Goal: Transaction & Acquisition: Purchase product/service

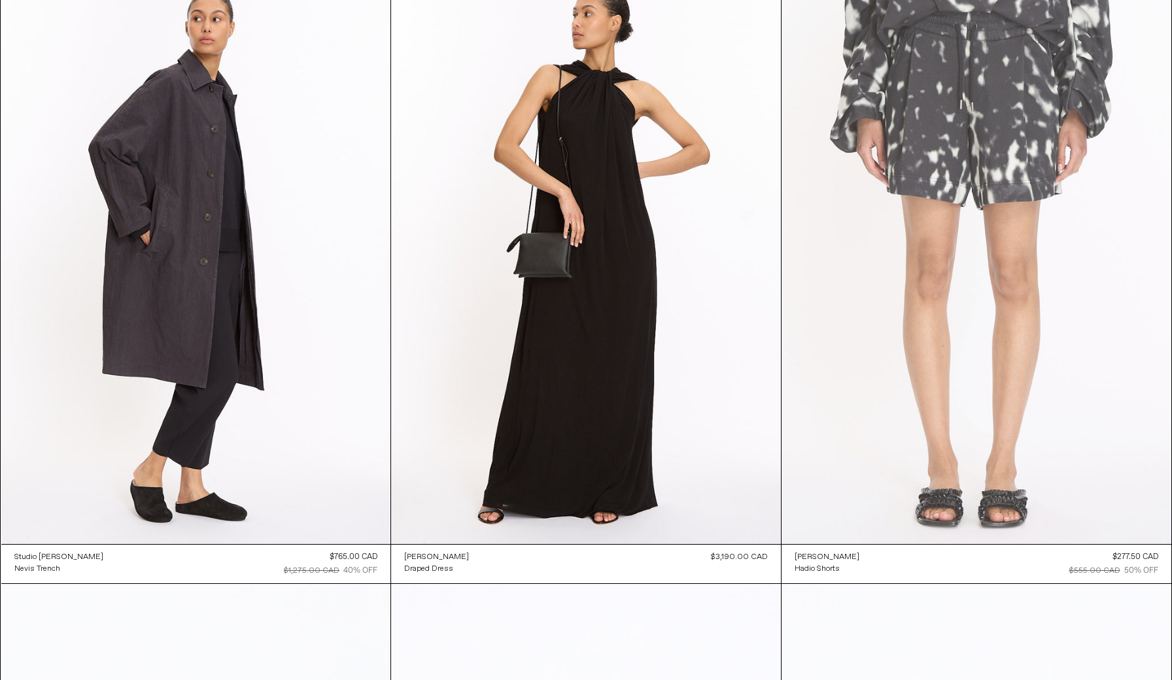
scroll to position [21927, 0]
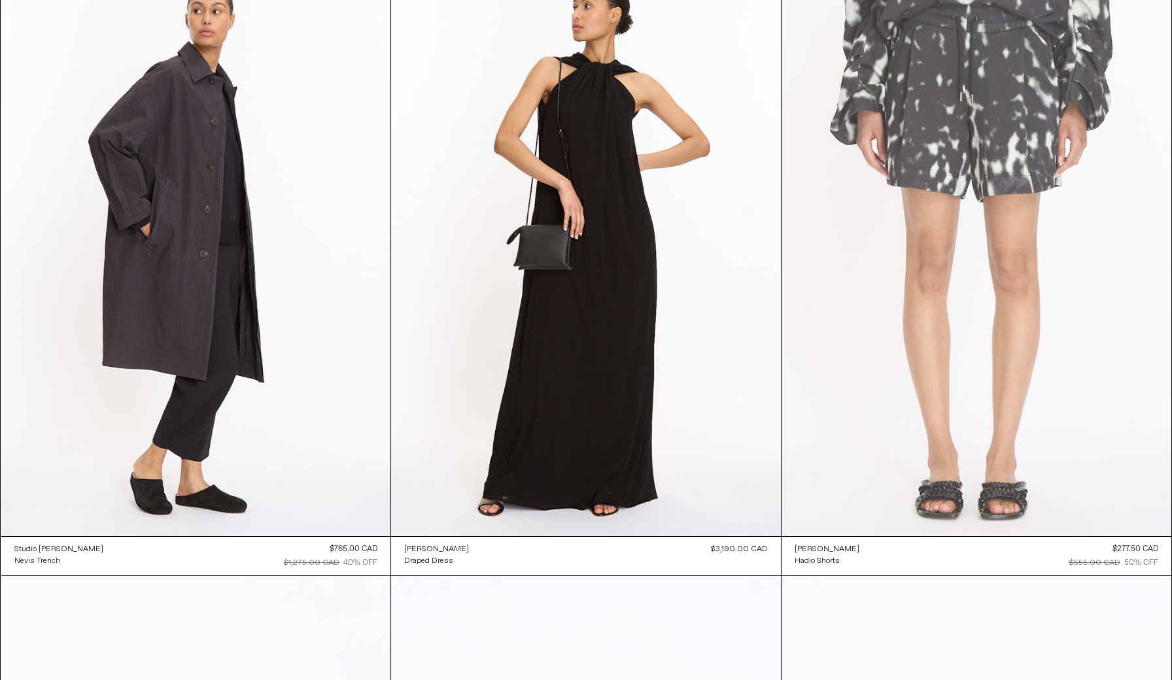
click at [1050, 275] on at bounding box center [977, 244] width 390 height 585
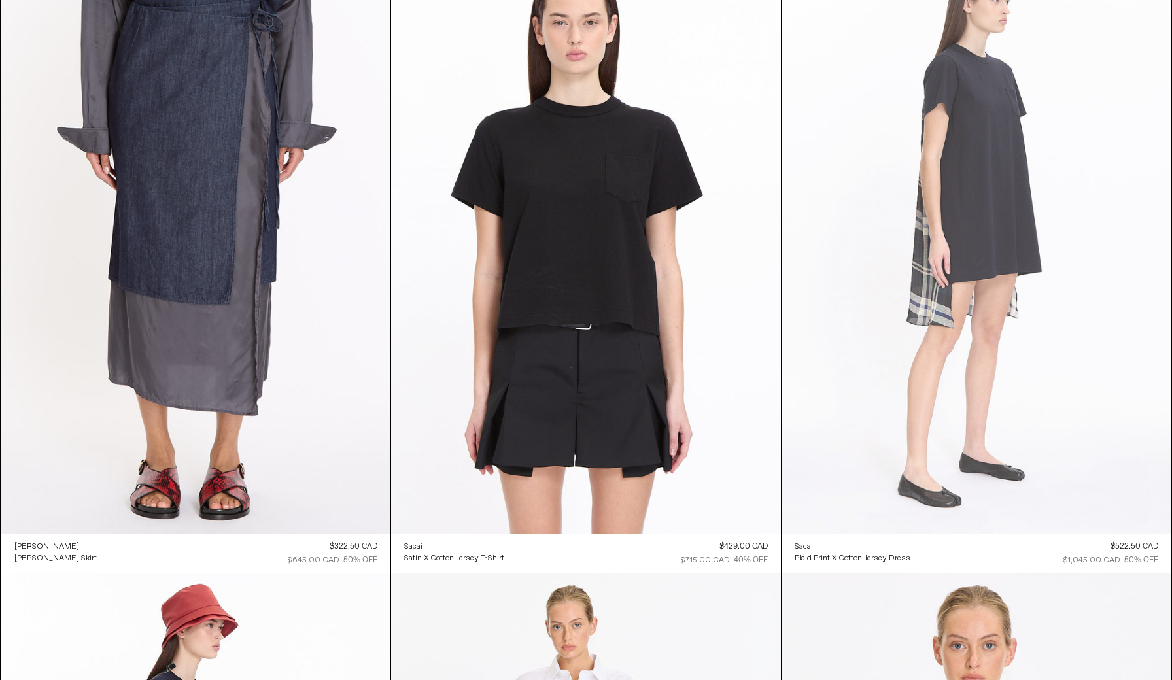
scroll to position [26922, 0]
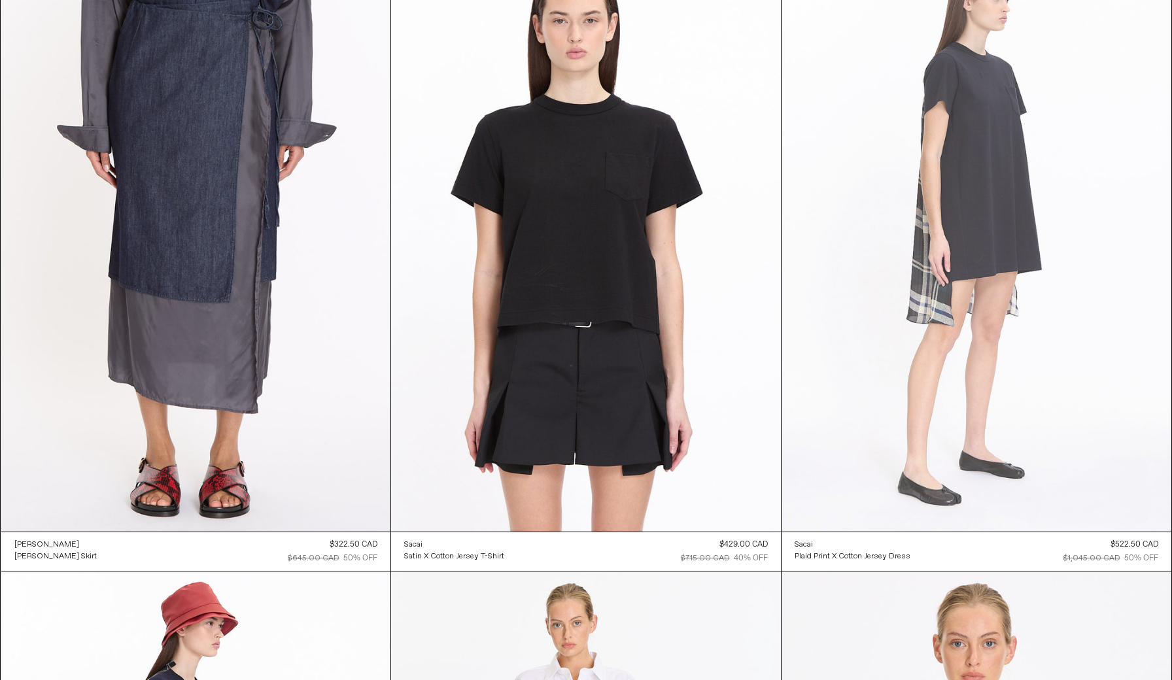
click at [973, 285] on at bounding box center [977, 240] width 390 height 585
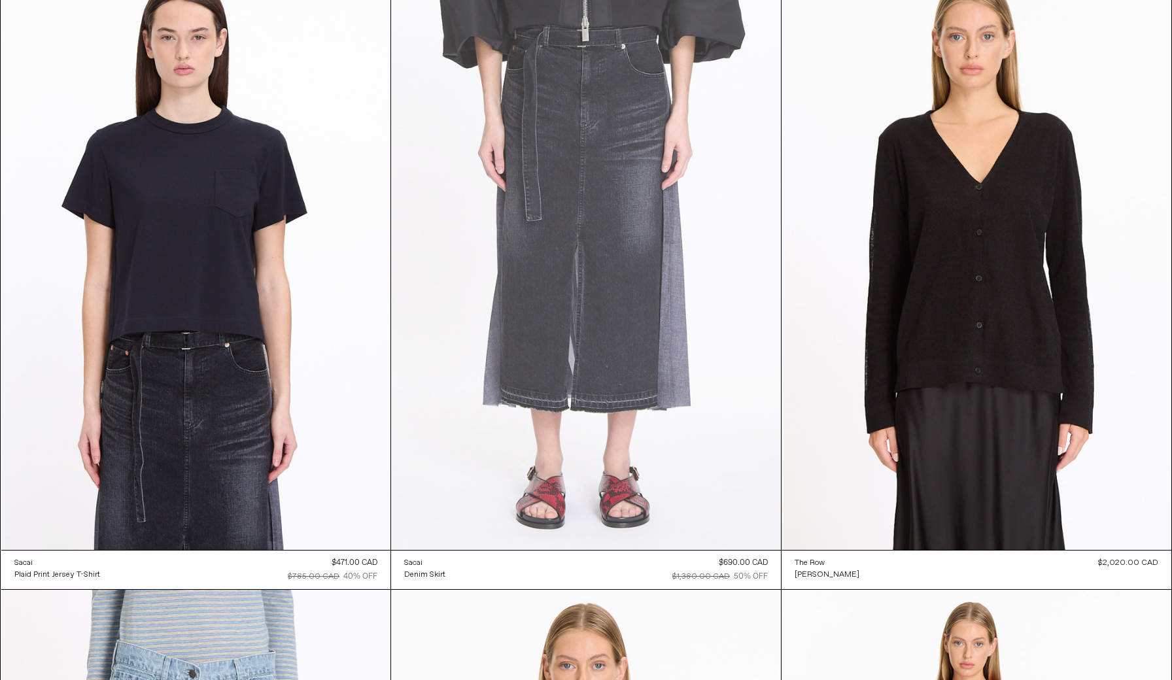
scroll to position [30644, 0]
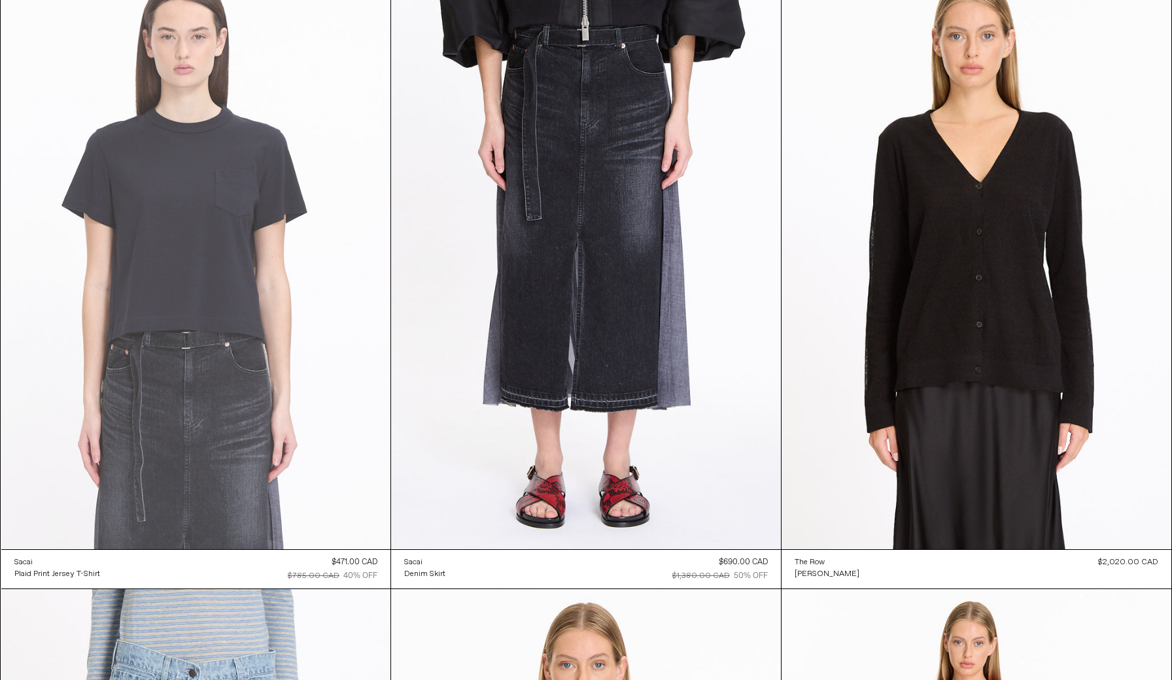
click at [230, 283] on at bounding box center [196, 257] width 390 height 584
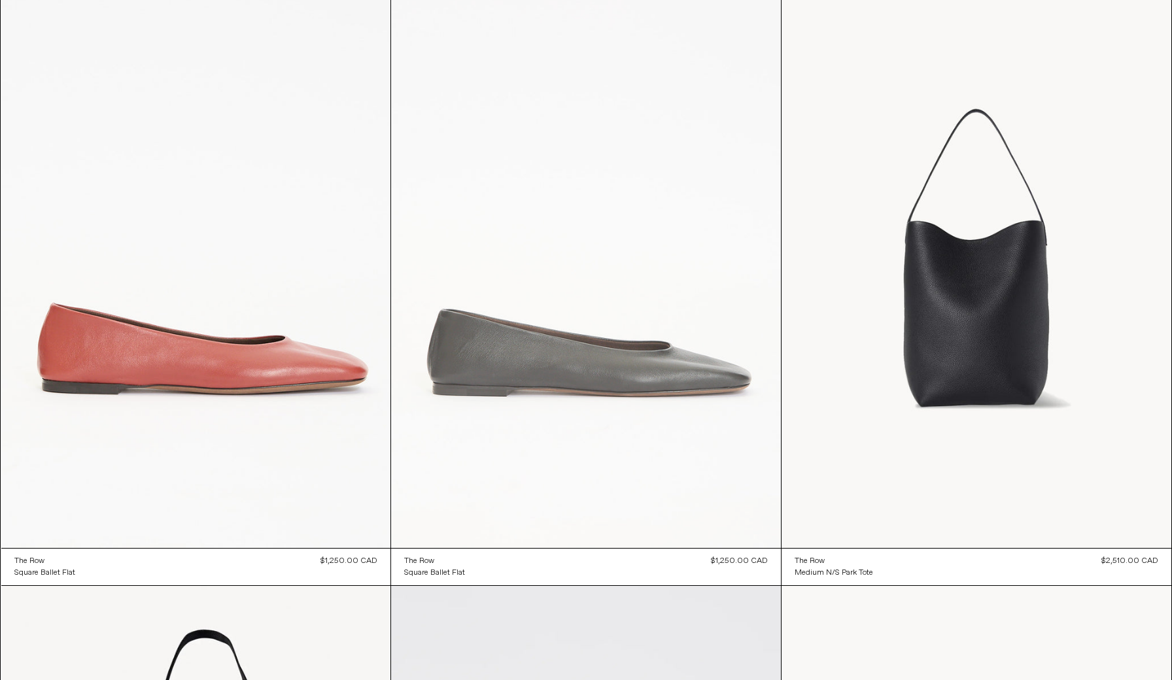
scroll to position [33140, 0]
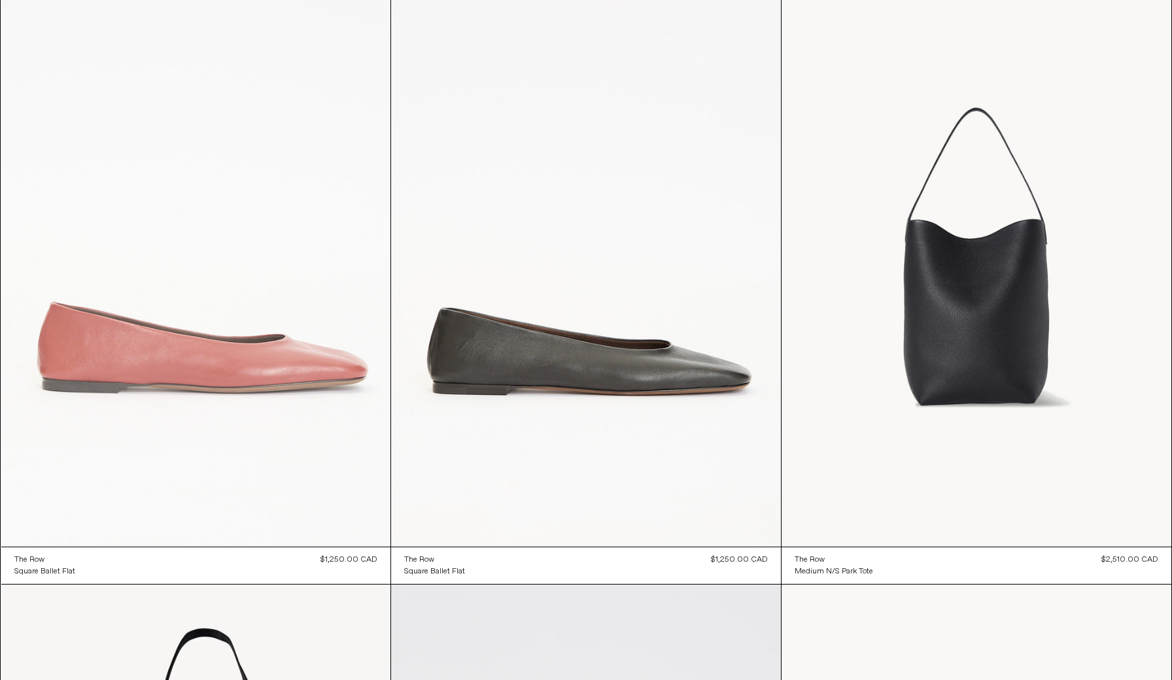
click at [256, 370] on at bounding box center [196, 255] width 390 height 584
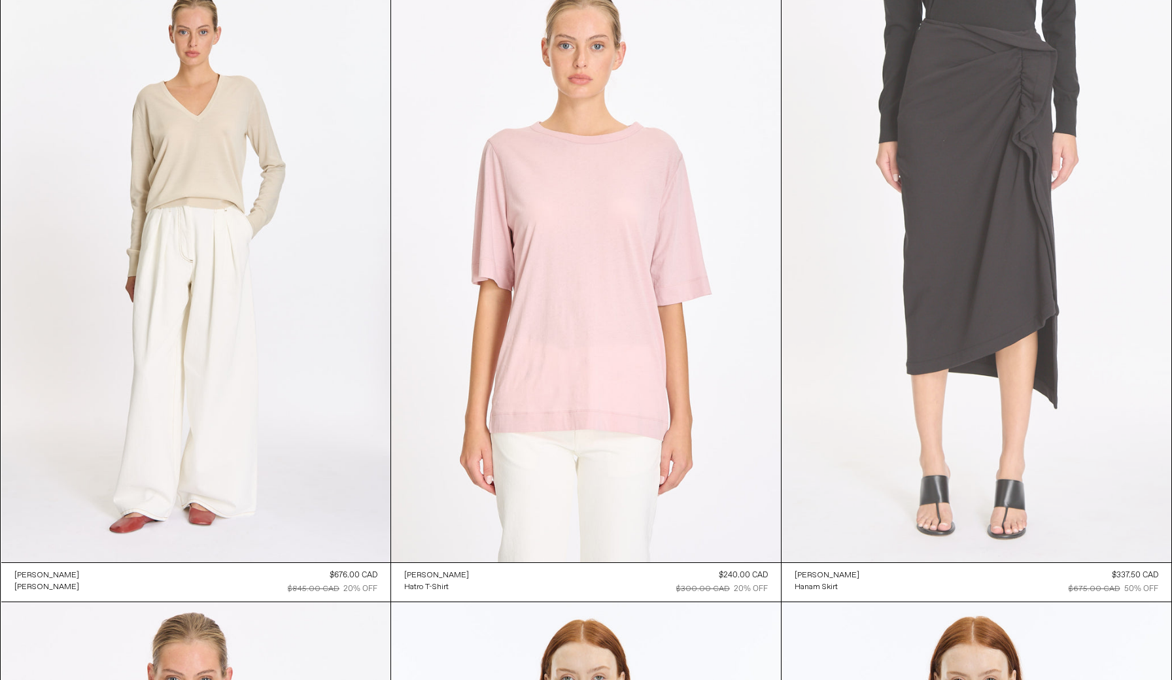
scroll to position [39357, 0]
click at [1042, 304] on at bounding box center [977, 272] width 390 height 585
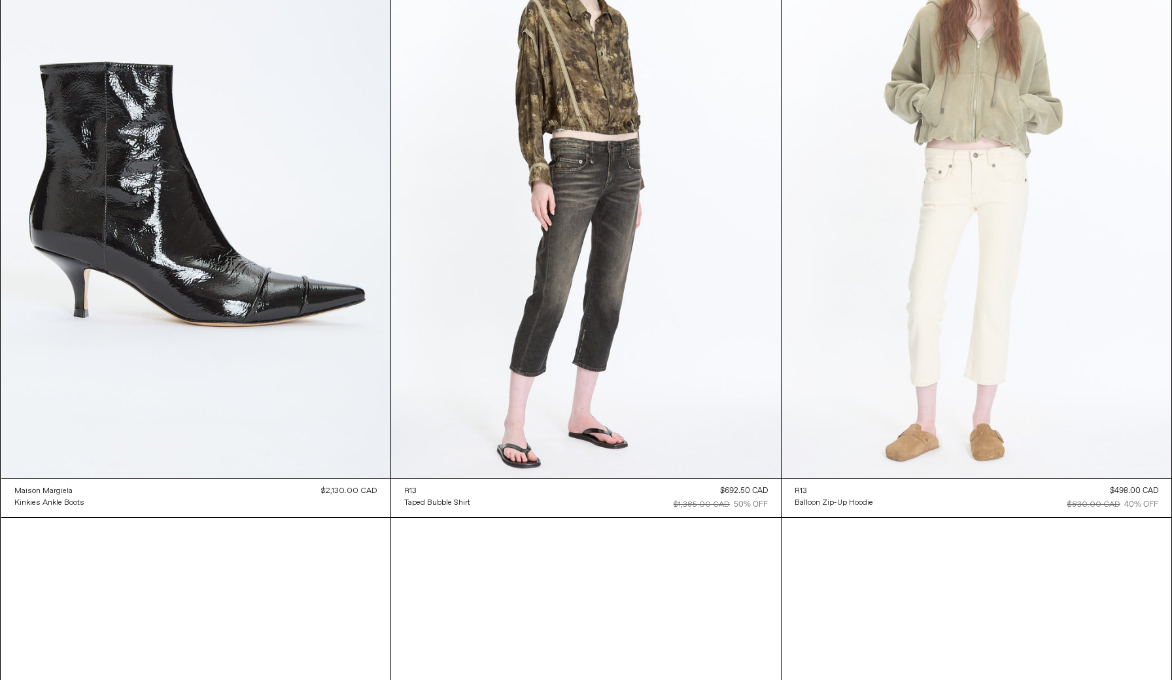
scroll to position [41316, 0]
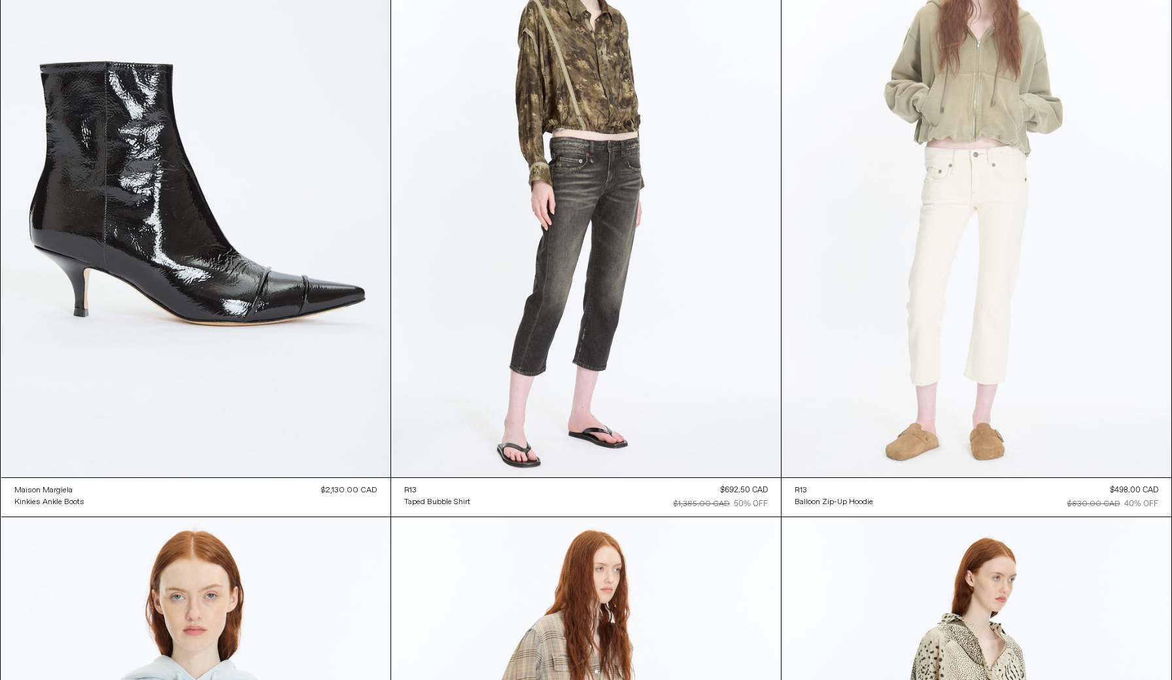
click at [1014, 110] on at bounding box center [977, 185] width 390 height 585
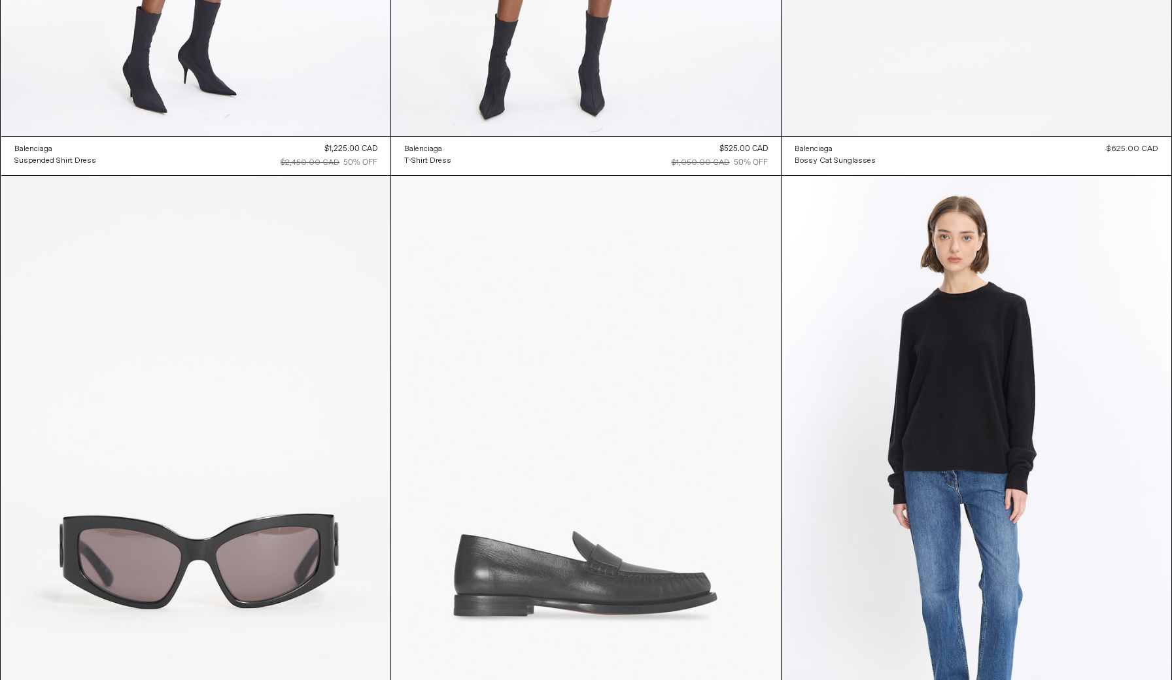
scroll to position [60650, 0]
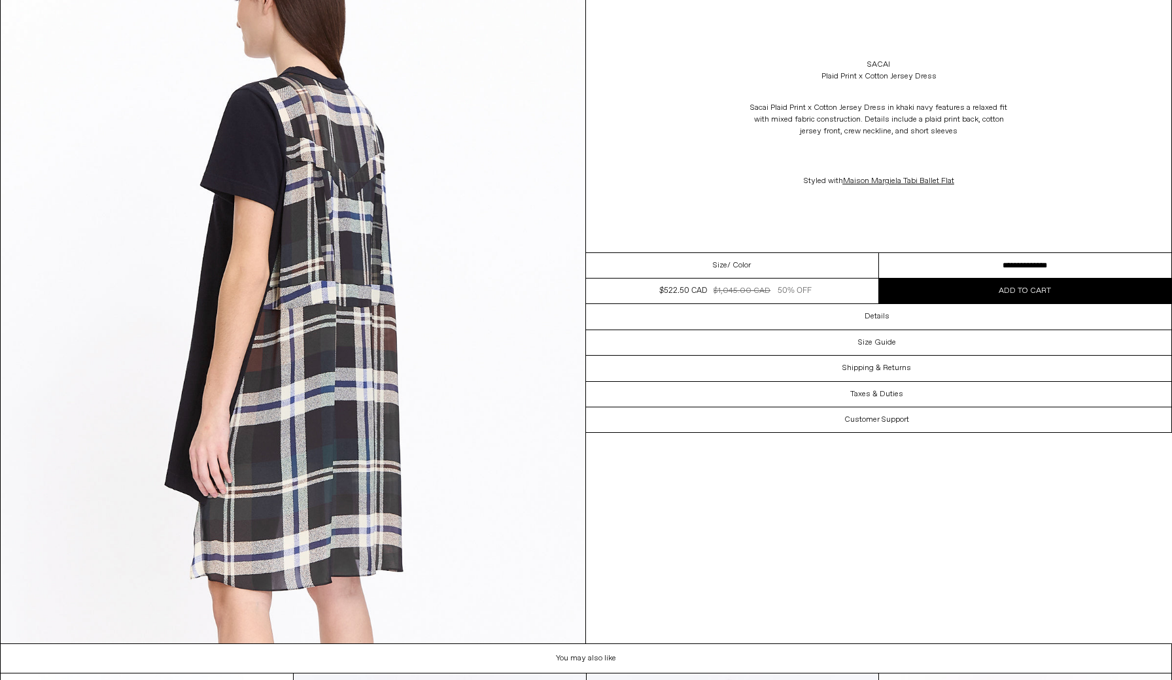
scroll to position [2527, 0]
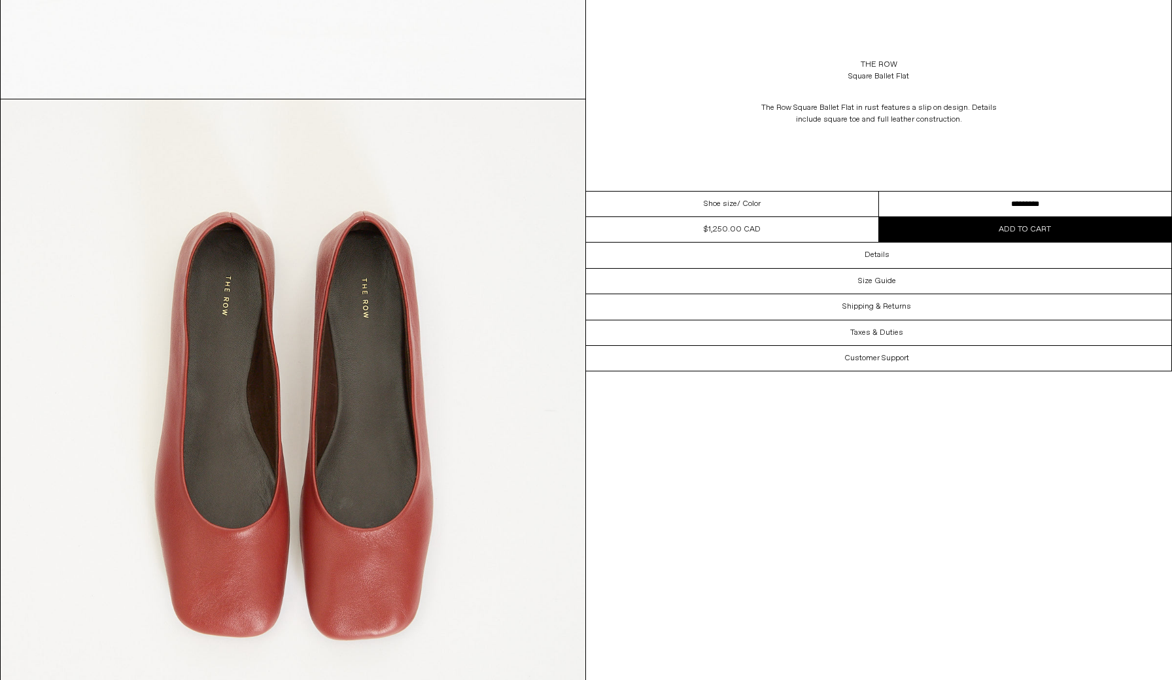
scroll to position [711, 0]
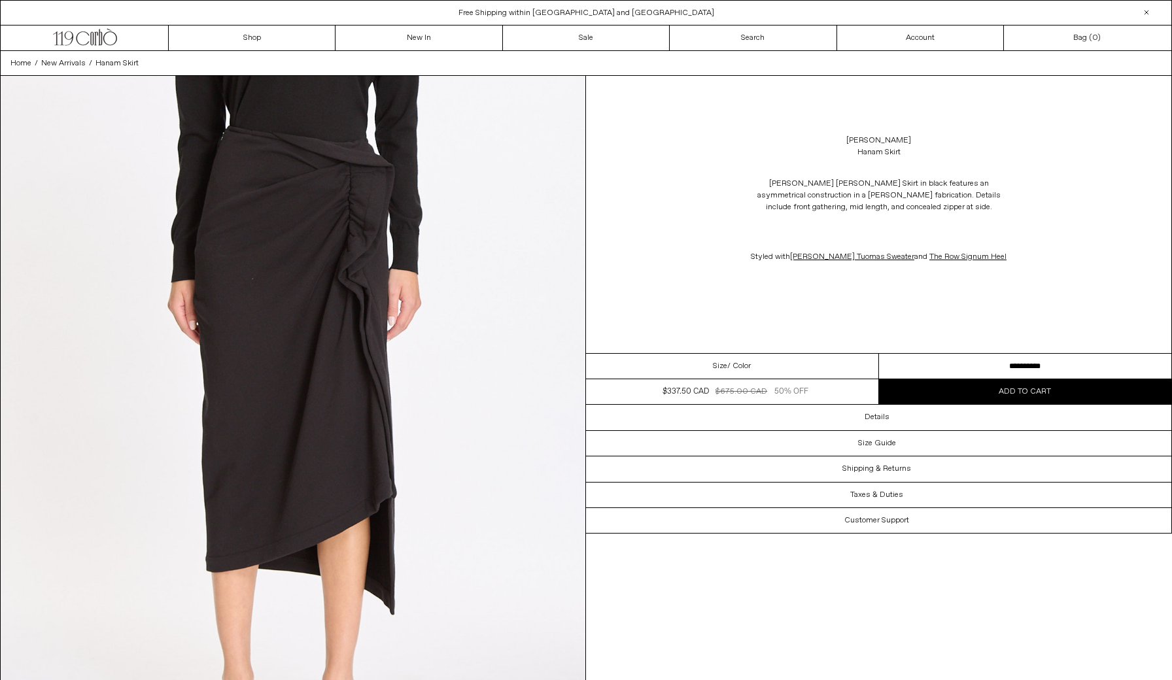
select select "**********"
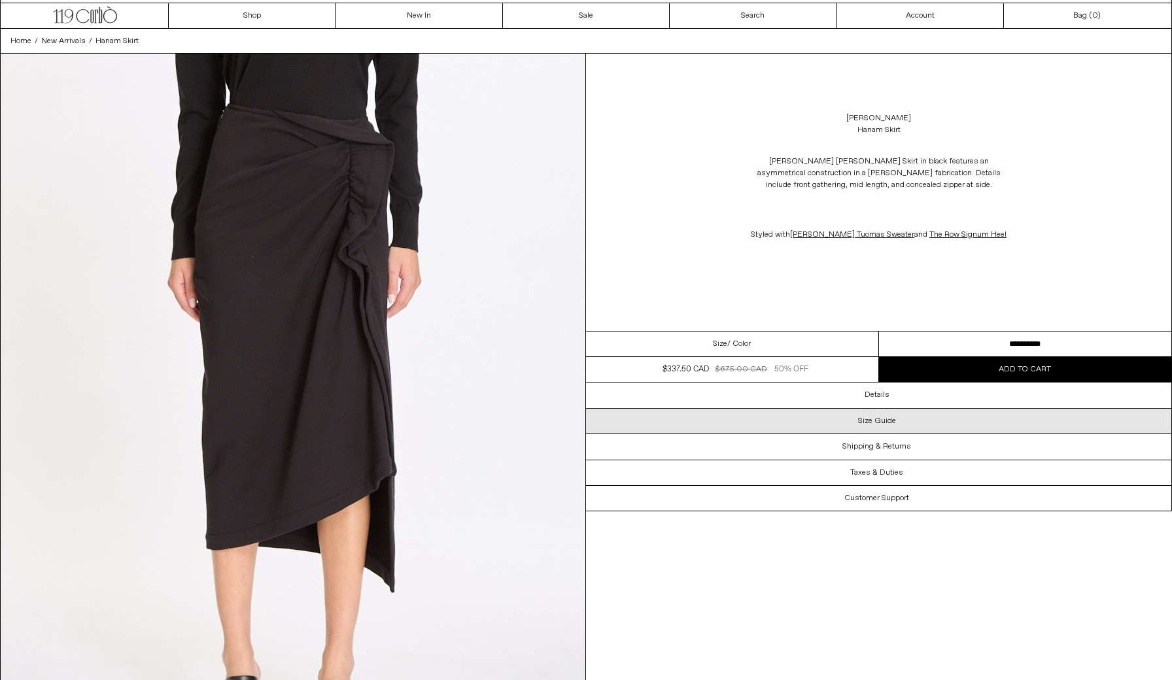
scroll to position [26, 0]
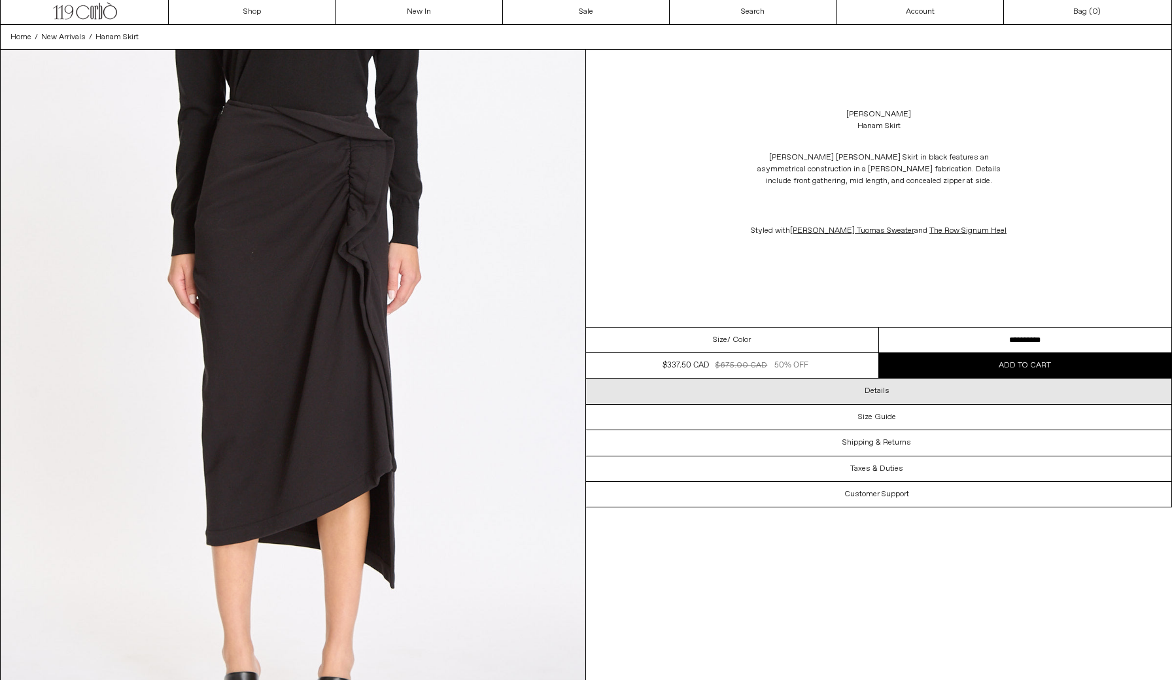
click at [833, 399] on div "Details" at bounding box center [878, 391] width 585 height 25
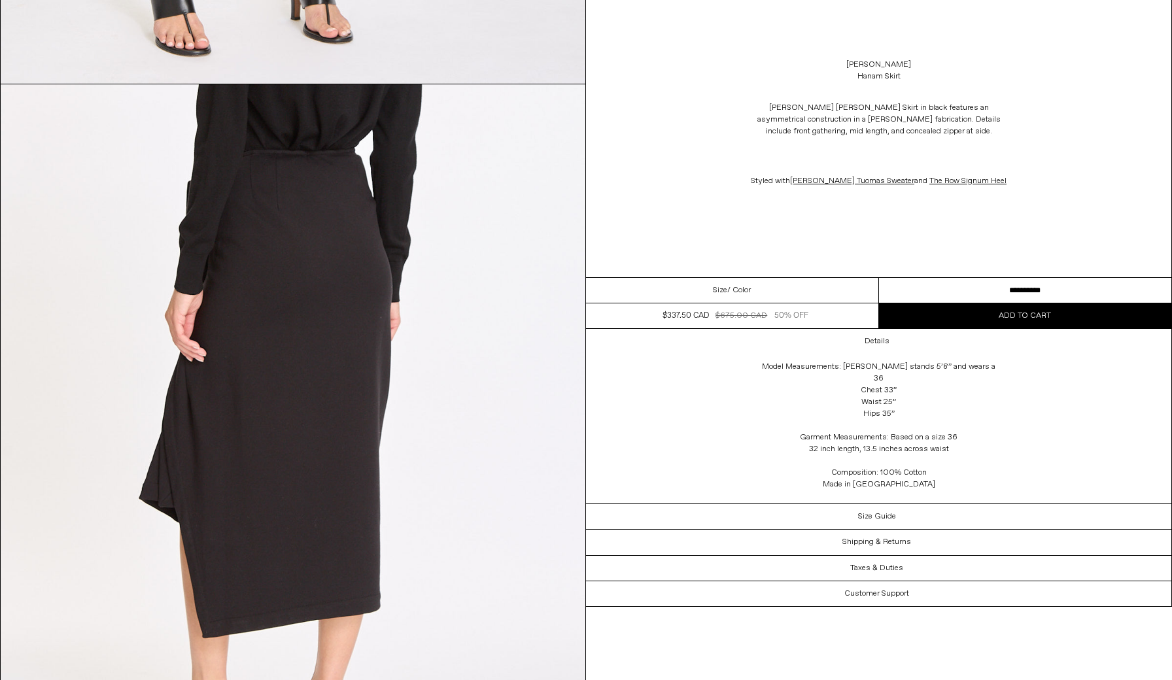
scroll to position [1456, 0]
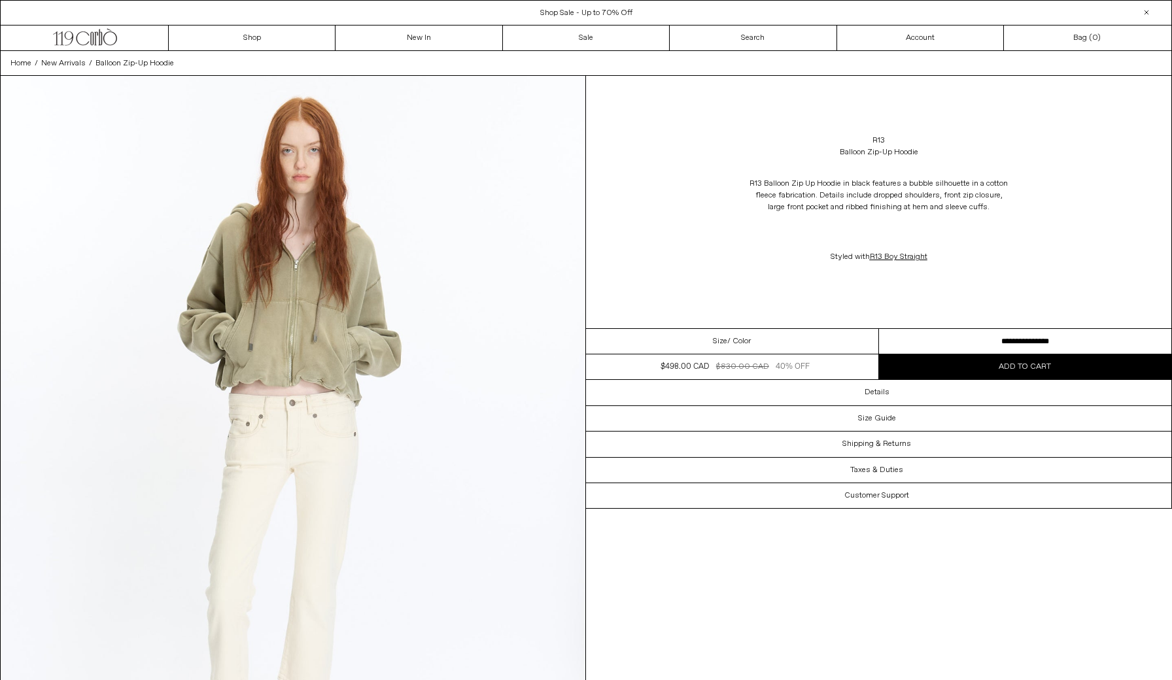
click at [913, 339] on select "**********" at bounding box center [1025, 342] width 293 height 26
select select "**********"
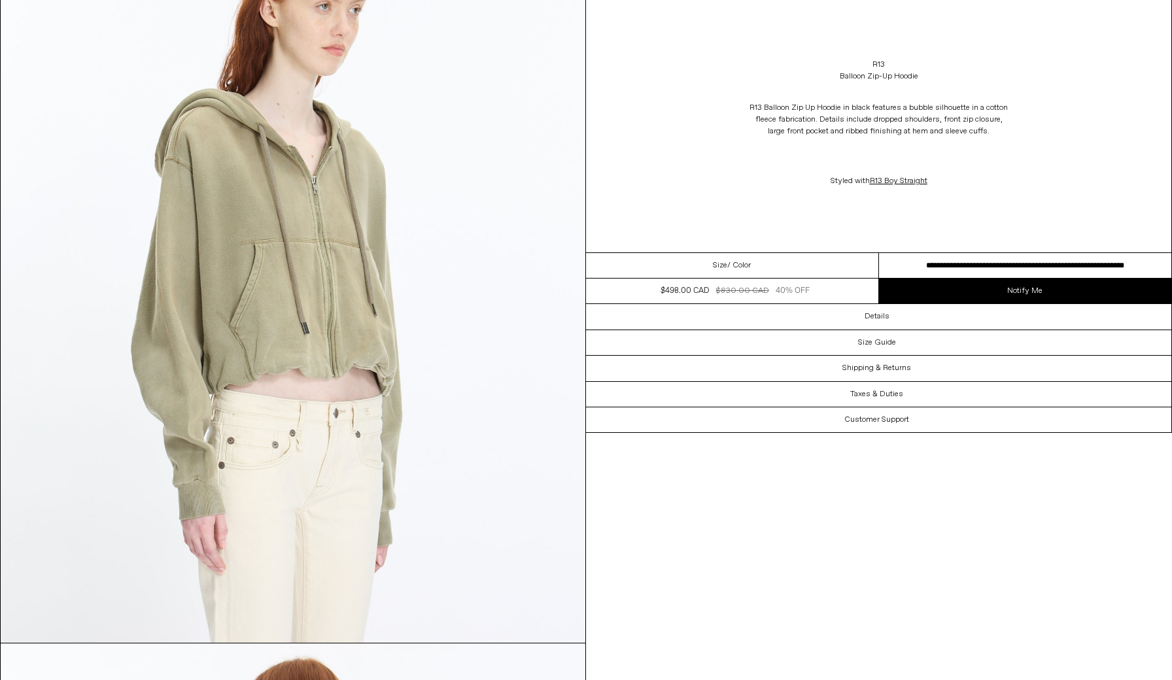
scroll to position [1703, 0]
